Goal: Find specific page/section: Find specific page/section

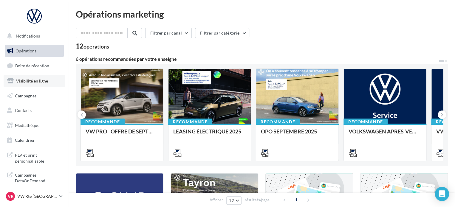
click at [45, 77] on link "Visibilité en ligne" at bounding box center [34, 81] width 61 height 13
click at [44, 65] on span "Boîte de réception" at bounding box center [32, 65] width 34 height 5
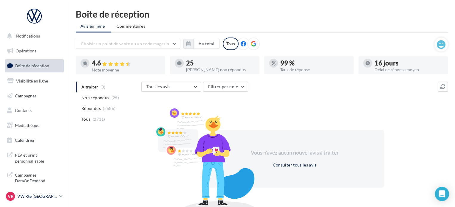
click at [41, 198] on p "VW Rte [GEOGRAPHIC_DATA]" at bounding box center [37, 197] width 40 height 6
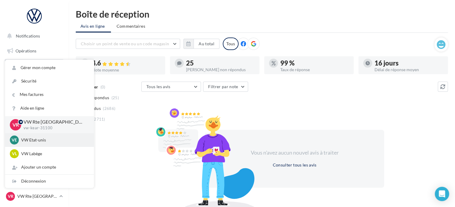
click at [42, 141] on p "VW Etat-unis" at bounding box center [54, 140] width 66 height 6
